Goal: Information Seeking & Learning: Learn about a topic

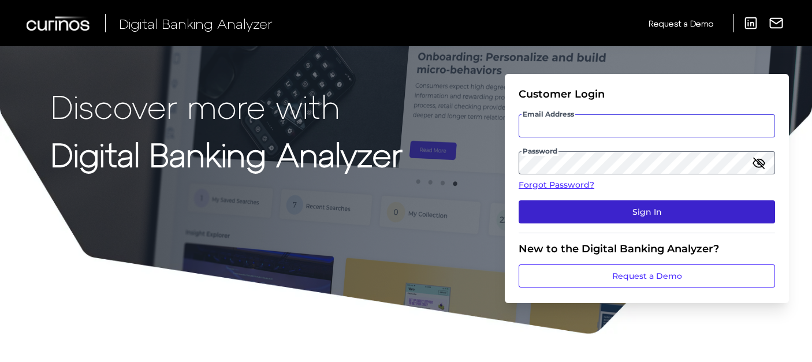
type input "[PERSON_NAME][EMAIL_ADDRESS][DOMAIN_NAME]"
click at [601, 209] on button "Sign In" at bounding box center [647, 211] width 256 height 23
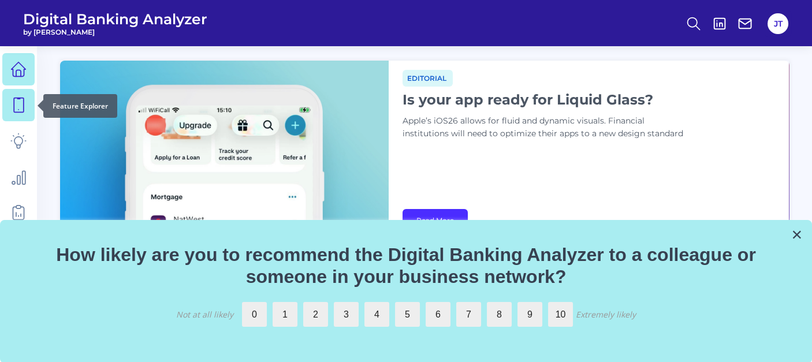
click at [7, 92] on link at bounding box center [18, 105] width 32 height 32
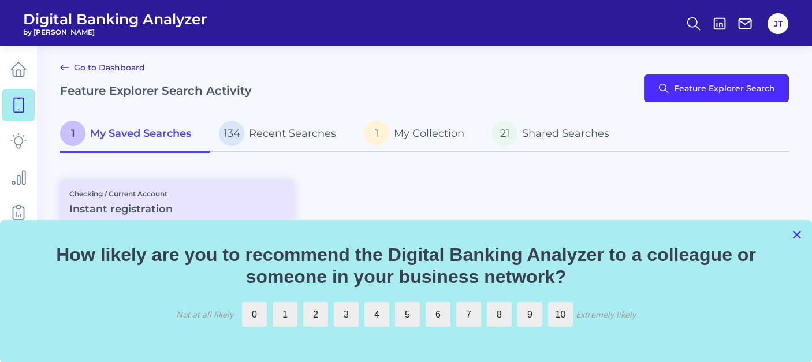
click at [798, 234] on button "×" at bounding box center [796, 234] width 11 height 18
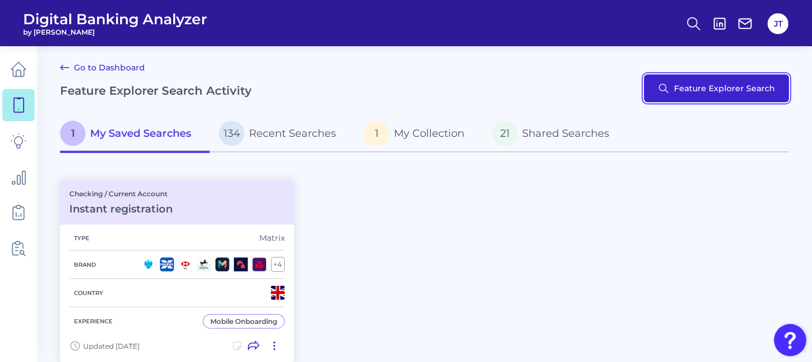
click at [699, 97] on button "Feature Explorer Search" at bounding box center [716, 89] width 145 height 28
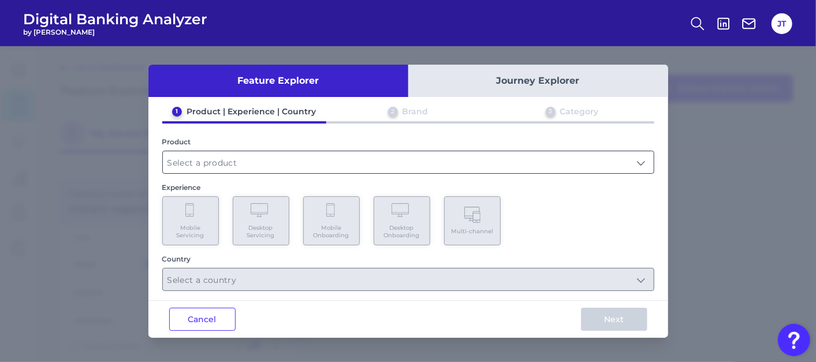
click at [293, 157] on input "text" at bounding box center [408, 162] width 491 height 22
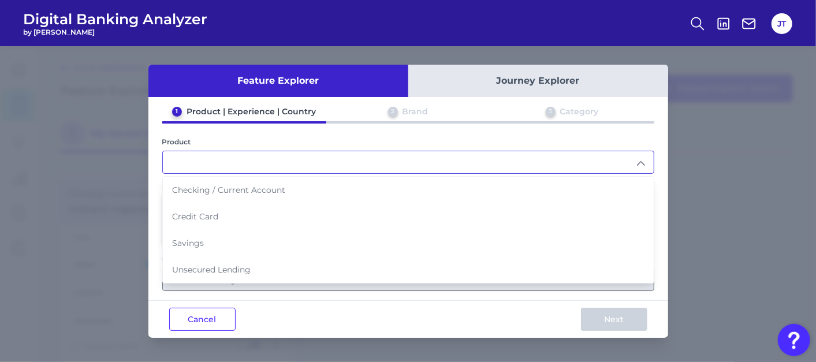
click at [244, 186] on span "Checking / Current Account" at bounding box center [228, 190] width 113 height 10
type input "Checking / Current Account"
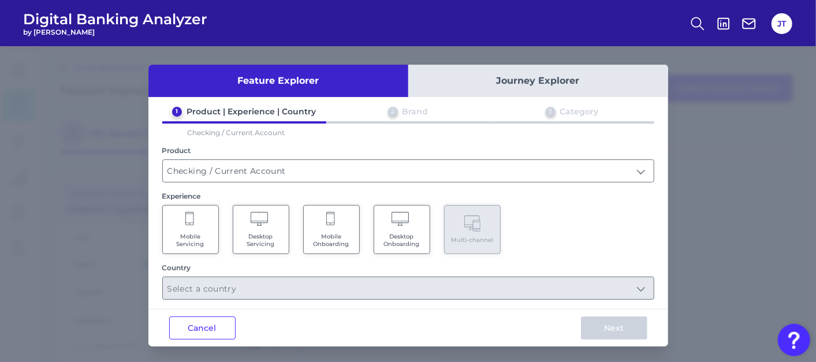
click at [198, 233] on span "Mobile Servicing" at bounding box center [191, 240] width 44 height 15
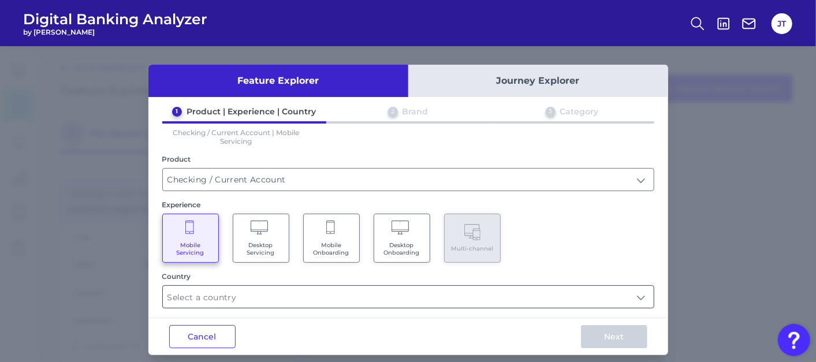
click at [245, 296] on input "text" at bounding box center [408, 297] width 491 height 22
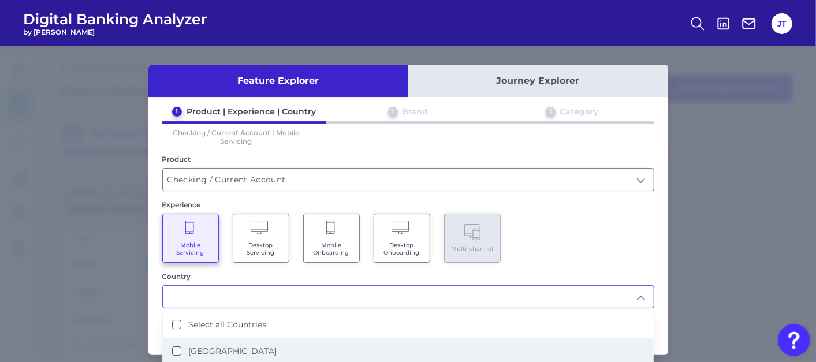
scroll to position [64, 0]
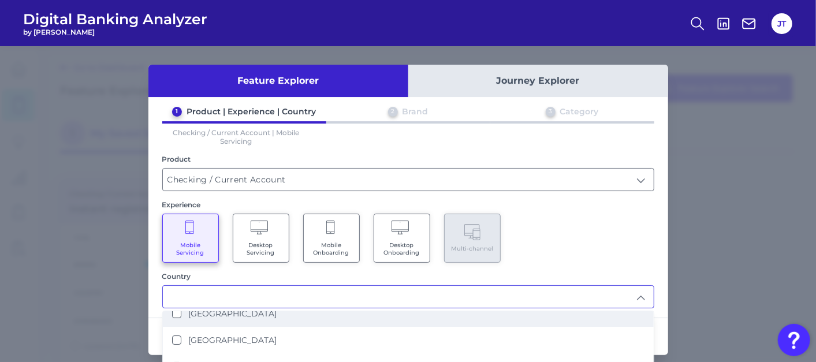
click at [284, 310] on li "[GEOGRAPHIC_DATA]" at bounding box center [408, 313] width 491 height 27
type input "[GEOGRAPHIC_DATA]"
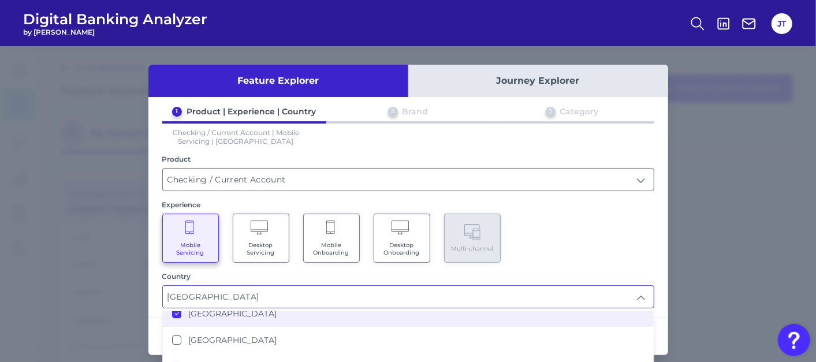
click at [589, 249] on div "Mobile Servicing Desktop Servicing Mobile Onboarding Desktop Onboarding Multi-c…" at bounding box center [408, 238] width 492 height 49
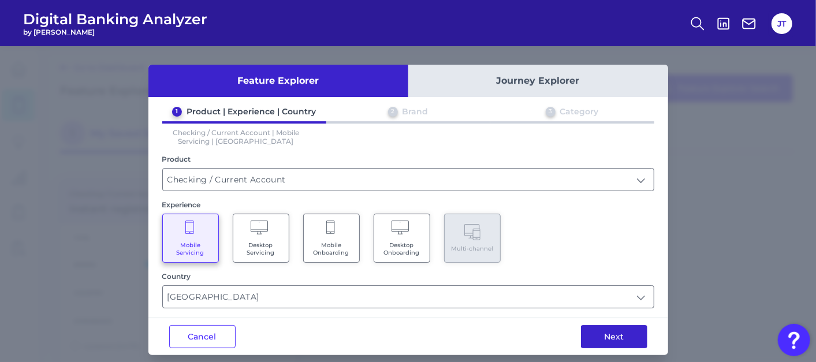
click at [594, 334] on button "Next" at bounding box center [614, 336] width 66 height 23
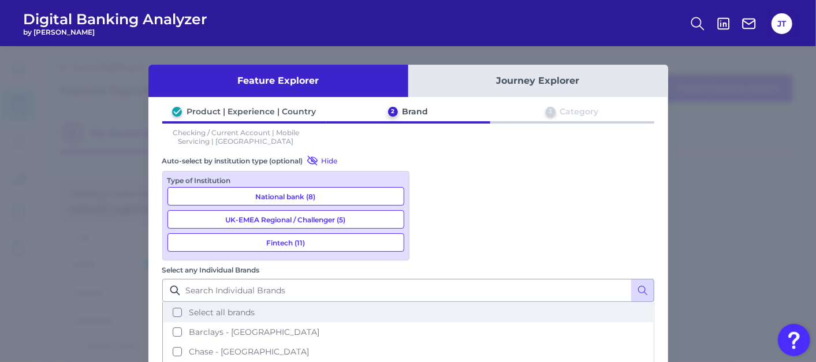
click at [255, 307] on span "Select all brands" at bounding box center [222, 312] width 66 height 10
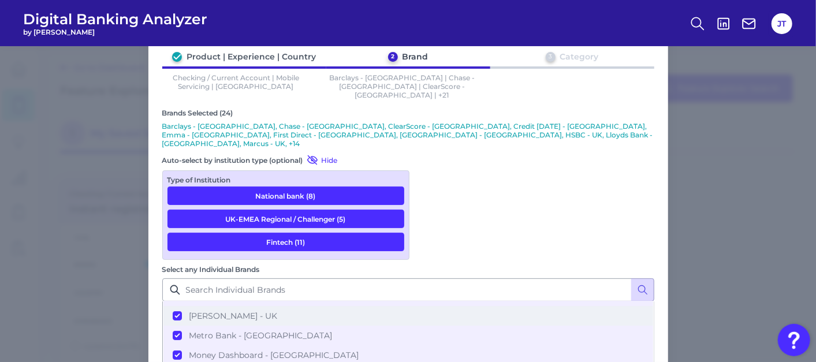
scroll to position [93, 0]
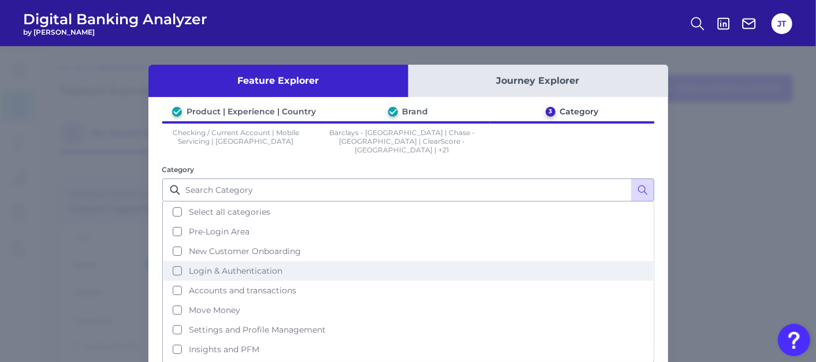
scroll to position [49, 0]
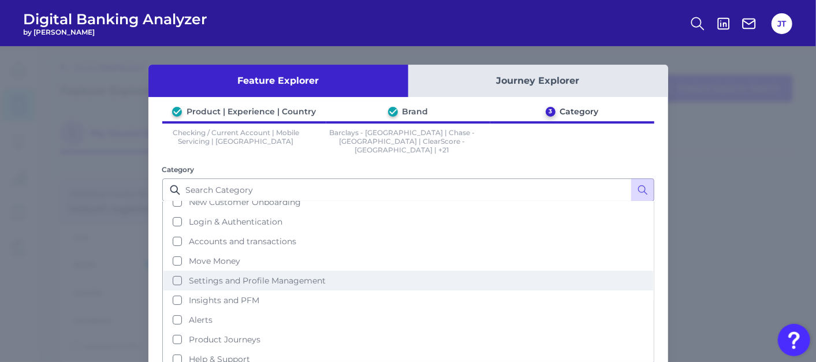
click at [247, 276] on span "Settings and Profile Management" at bounding box center [257, 281] width 137 height 10
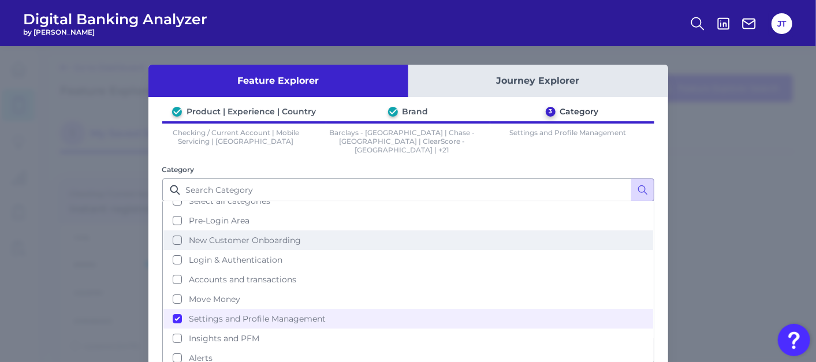
scroll to position [0, 0]
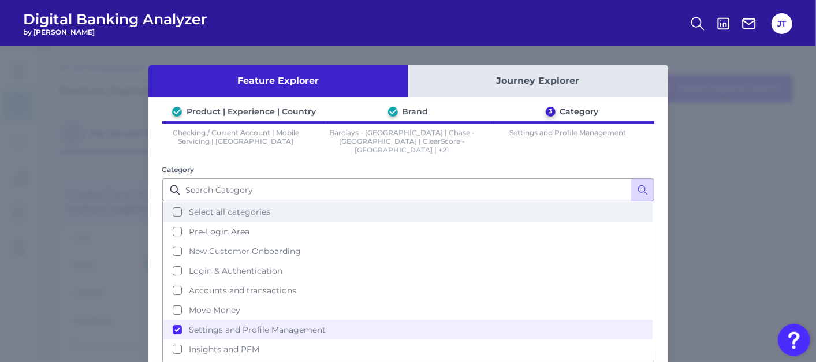
click at [214, 207] on span "Select all categories" at bounding box center [229, 212] width 81 height 10
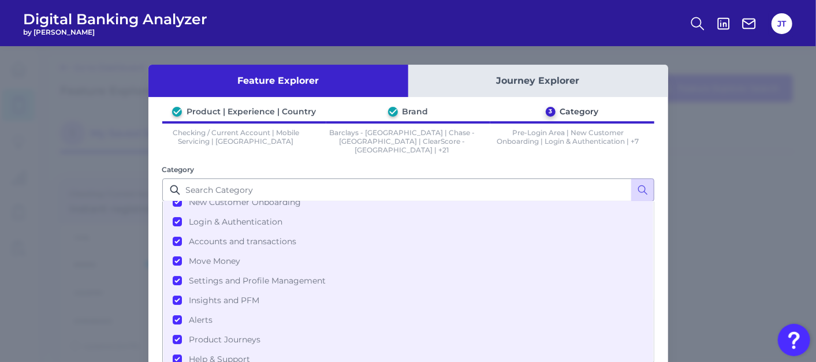
scroll to position [56, 0]
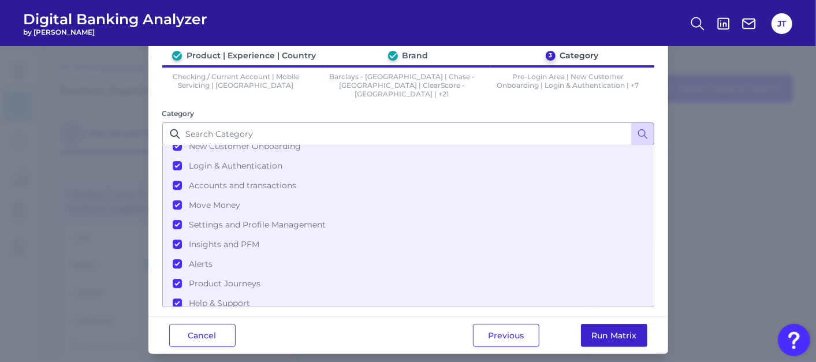
click at [627, 325] on button "Run Matrix" at bounding box center [614, 335] width 66 height 23
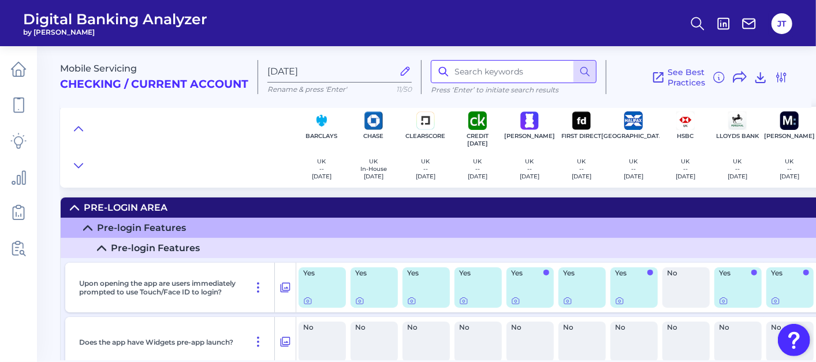
click at [467, 71] on input at bounding box center [514, 71] width 166 height 23
type input "dark"
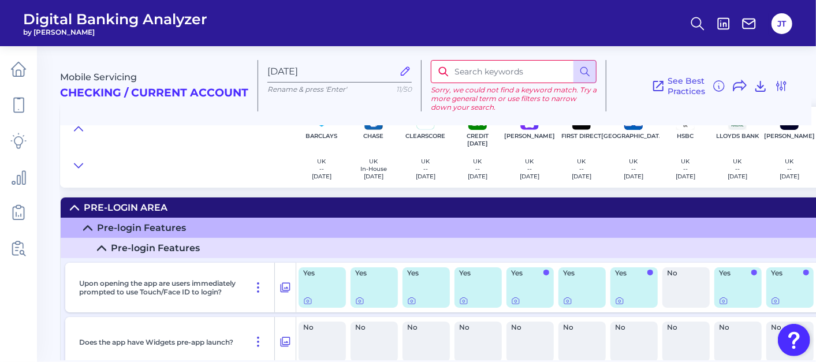
click at [177, 148] on div at bounding box center [178, 147] width 236 height 81
click at [72, 205] on icon at bounding box center [74, 207] width 9 height 9
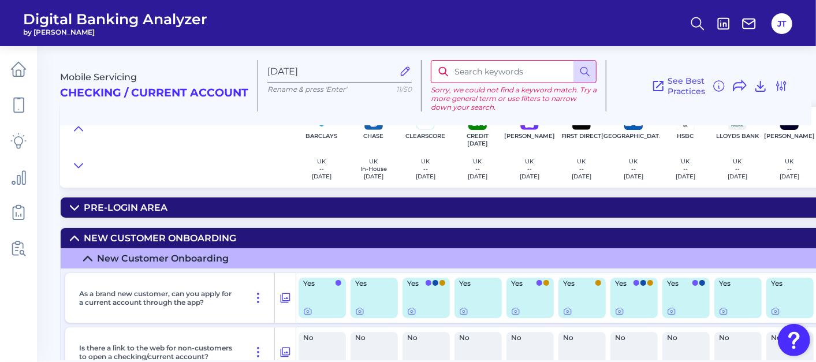
click at [76, 238] on icon at bounding box center [74, 238] width 8 height 4
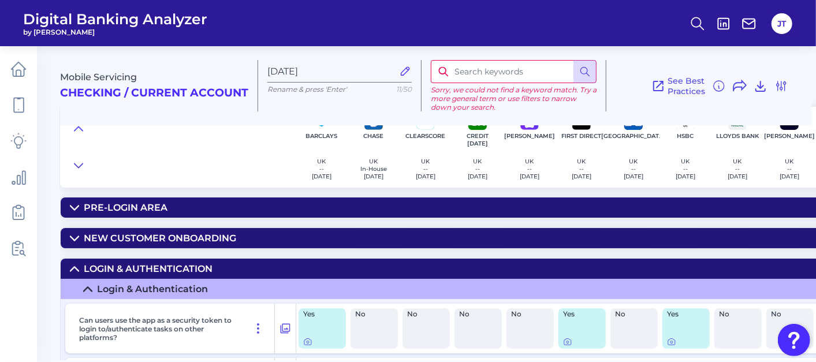
click at [76, 270] on icon at bounding box center [74, 269] width 9 height 9
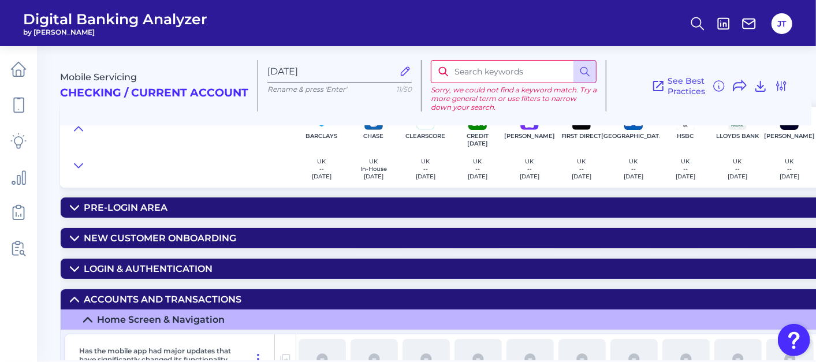
click at [77, 300] on icon at bounding box center [74, 299] width 8 height 4
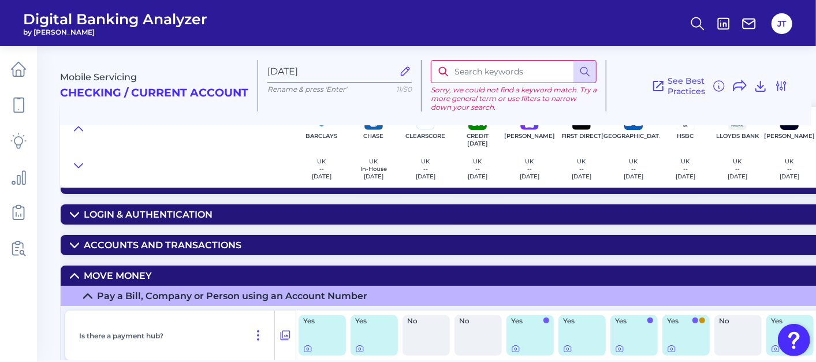
scroll to position [128, 0]
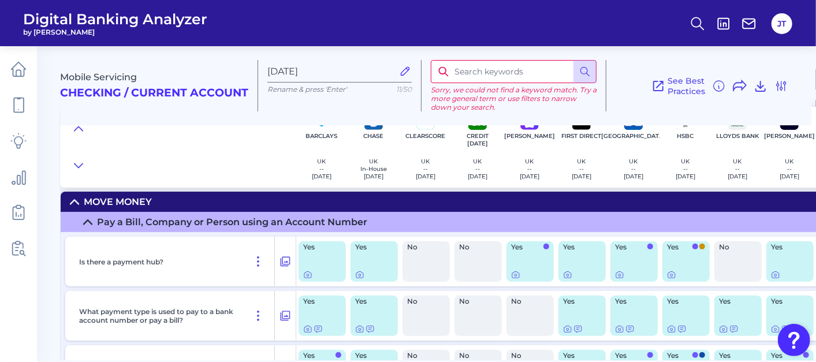
click at [79, 202] on summary "Move Money" at bounding box center [802, 202] width 1483 height 20
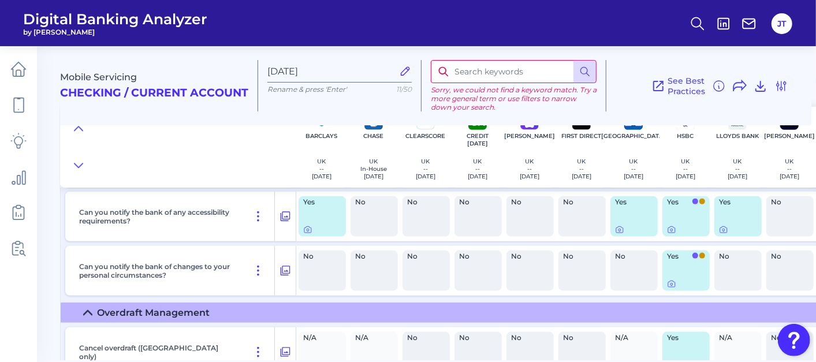
scroll to position [770, 0]
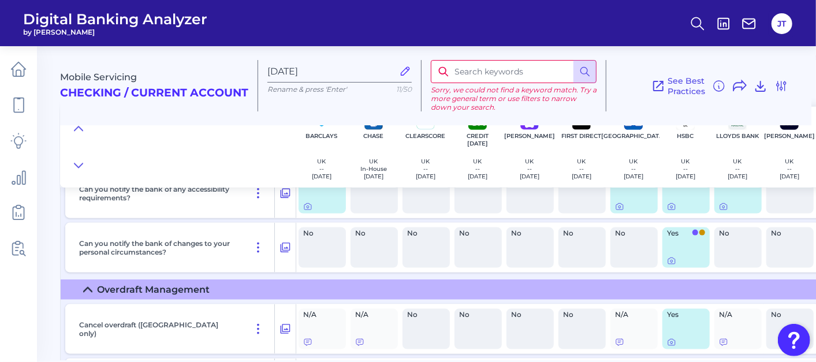
click at [89, 288] on icon at bounding box center [88, 290] width 8 height 4
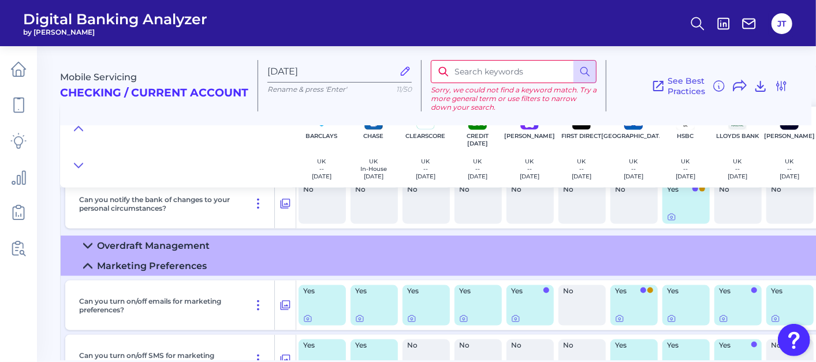
scroll to position [834, 0]
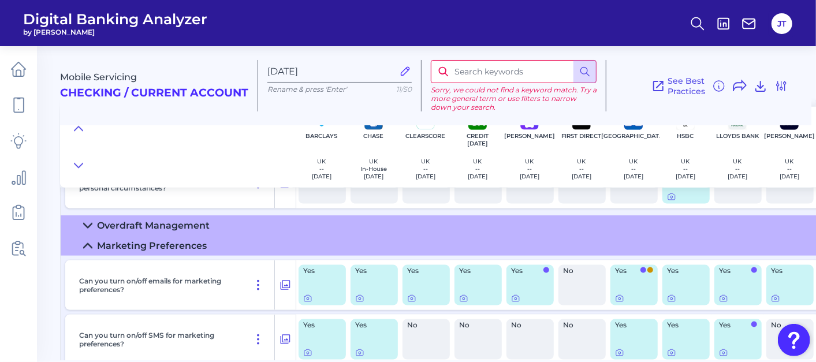
click at [84, 245] on icon at bounding box center [87, 245] width 9 height 9
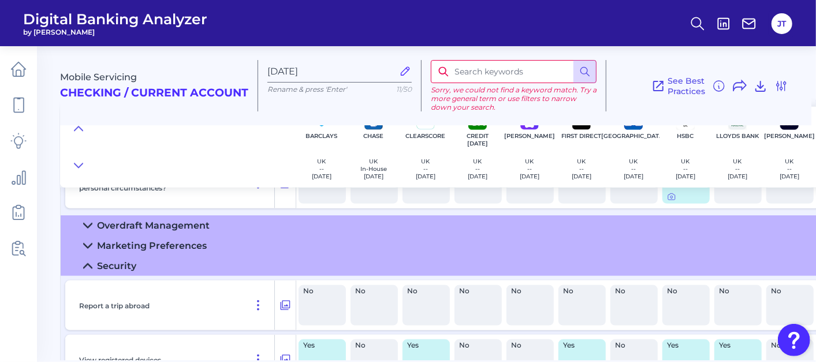
click at [87, 262] on icon at bounding box center [87, 266] width 9 height 9
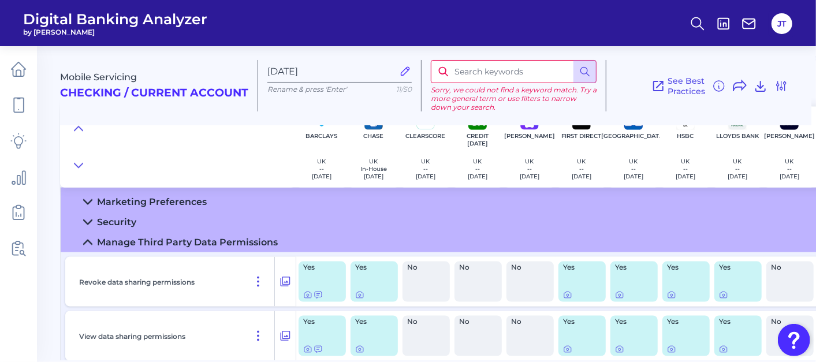
scroll to position [898, 0]
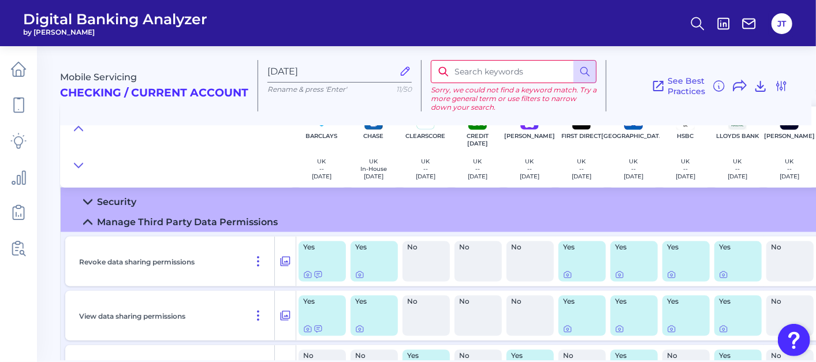
click at [90, 223] on icon at bounding box center [87, 222] width 9 height 9
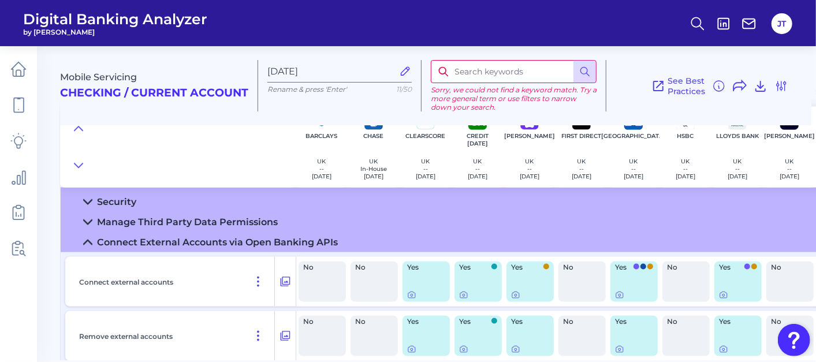
click at [86, 239] on icon at bounding box center [87, 242] width 9 height 9
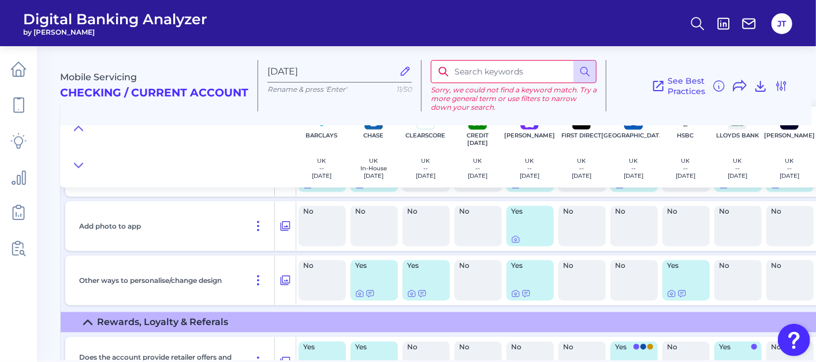
scroll to position [1219, 0]
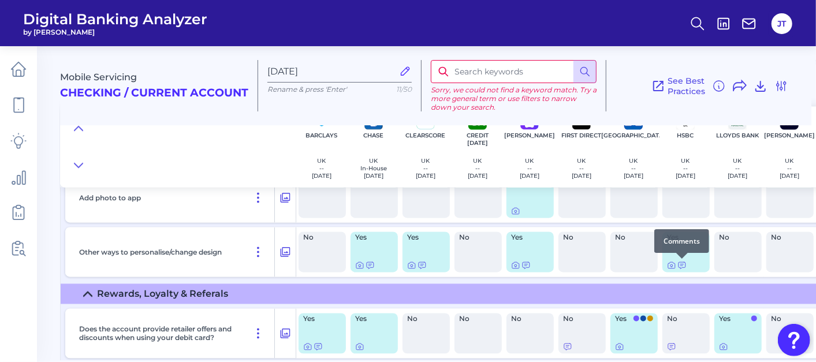
click at [683, 262] on div at bounding box center [682, 259] width 12 height 12
click at [681, 264] on icon at bounding box center [682, 266] width 7 height 6
click at [364, 263] on div at bounding box center [374, 265] width 38 height 9
click at [368, 264] on icon at bounding box center [370, 265] width 9 height 9
click at [679, 264] on icon at bounding box center [682, 265] width 9 height 9
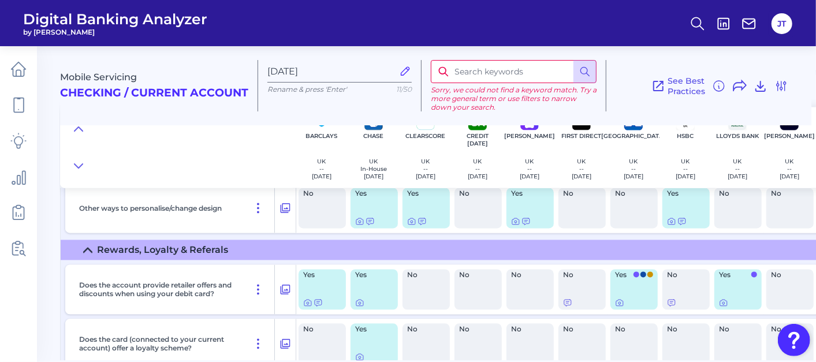
scroll to position [1283, 0]
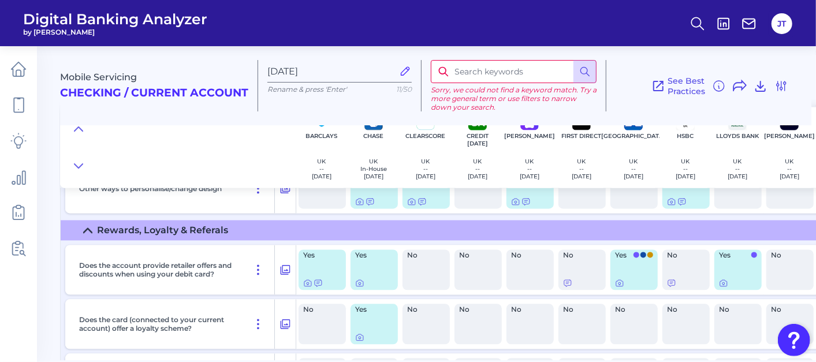
click at [85, 229] on icon at bounding box center [87, 230] width 9 height 9
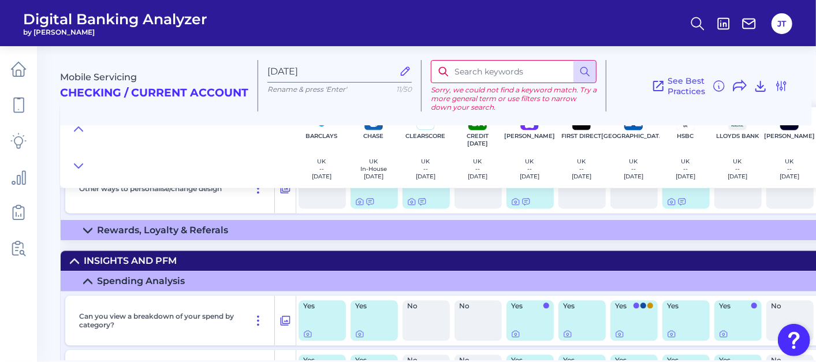
click at [78, 257] on icon at bounding box center [74, 260] width 9 height 9
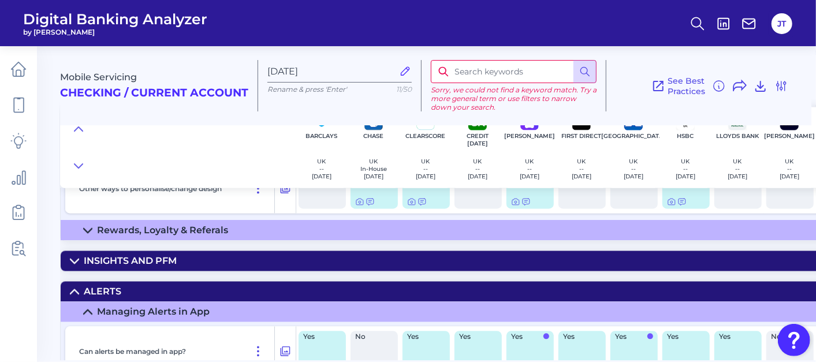
click at [77, 287] on icon at bounding box center [74, 291] width 9 height 9
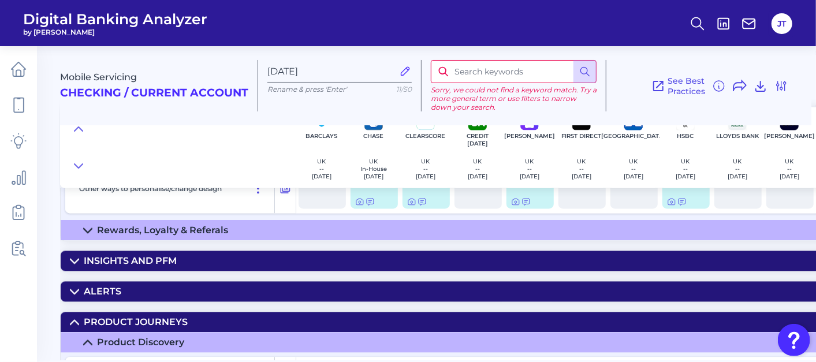
click at [77, 321] on icon at bounding box center [74, 322] width 9 height 9
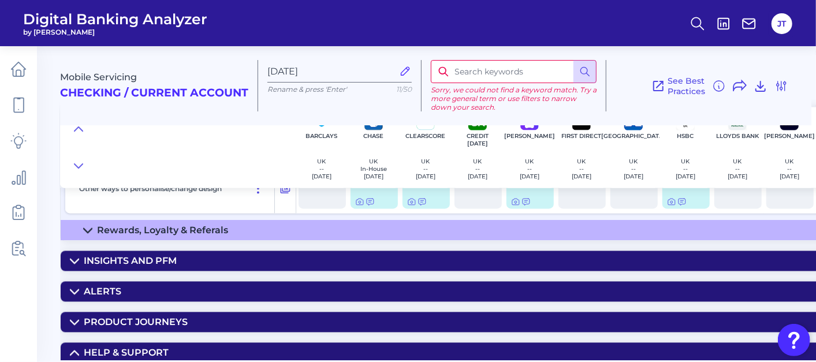
scroll to position [1348, 0]
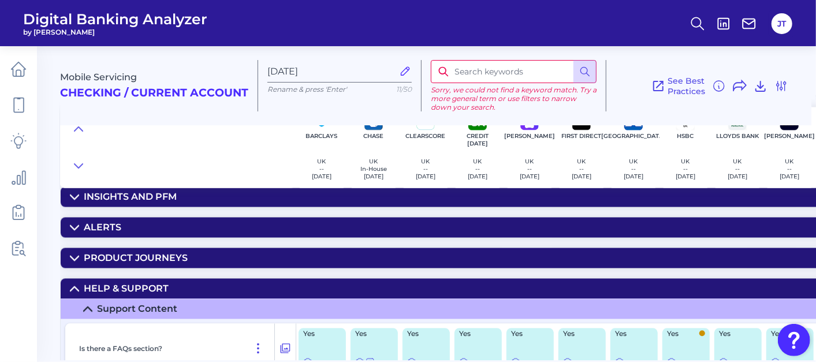
click at [76, 287] on icon at bounding box center [74, 288] width 8 height 4
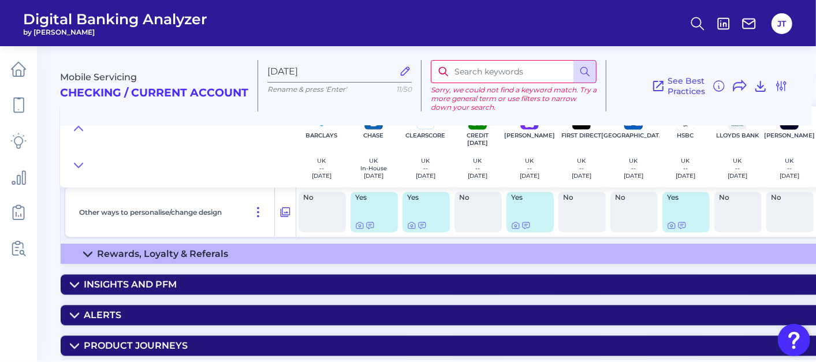
scroll to position [1185, 0]
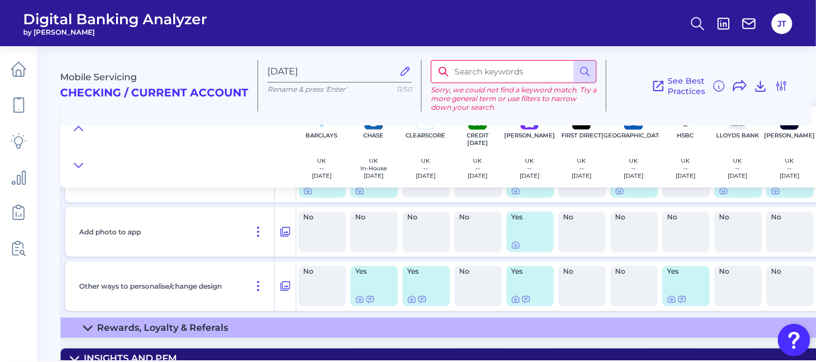
drag, startPoint x: 403, startPoint y: 355, endPoint x: 498, endPoint y: 363, distance: 95.6
click at [498, 362] on html "Digital Banking Analyzer by Curinos JT Mobile Servicing Checking / Current Acco…" at bounding box center [408, 181] width 816 height 362
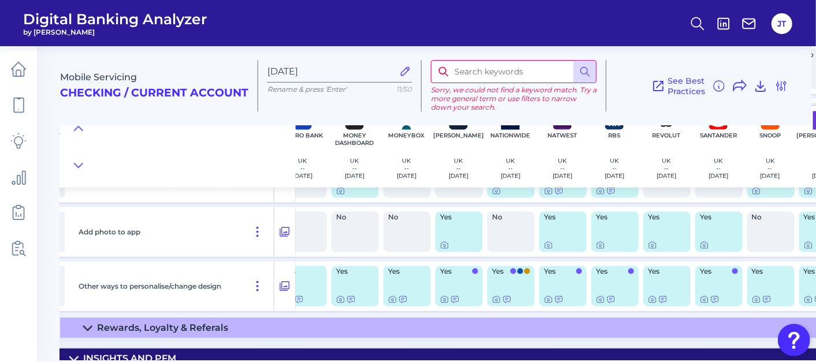
scroll to position [1185, 535]
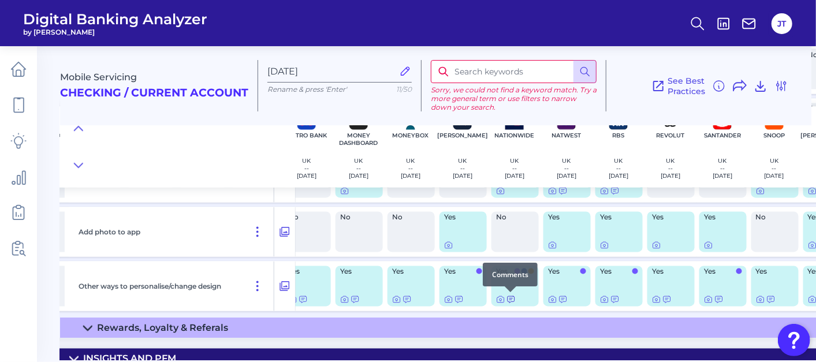
click at [508, 298] on icon at bounding box center [511, 299] width 9 height 9
